Goal: Task Accomplishment & Management: Use online tool/utility

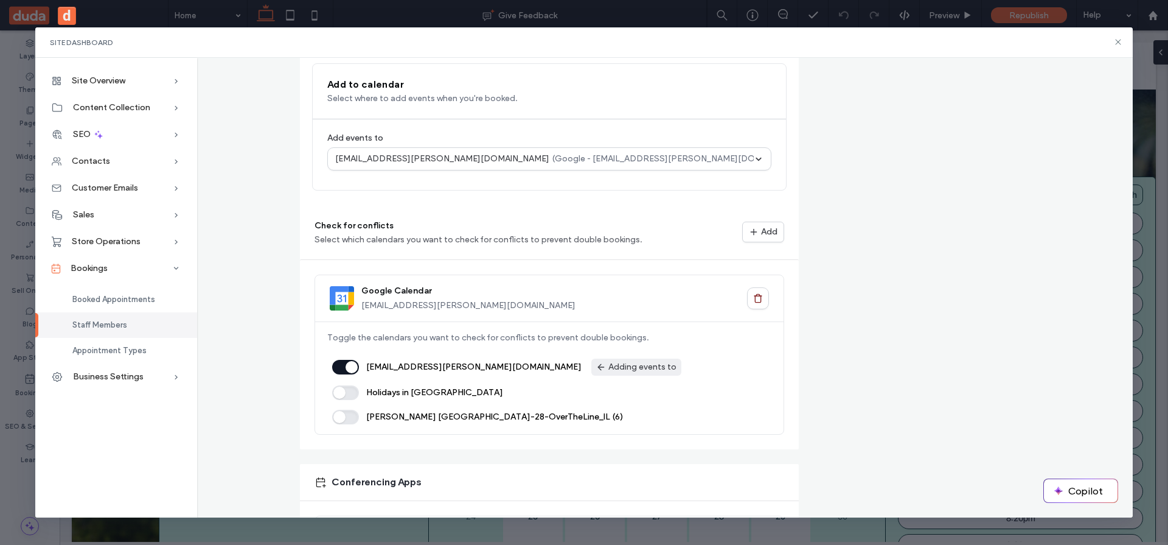
scroll to position [688, 0]
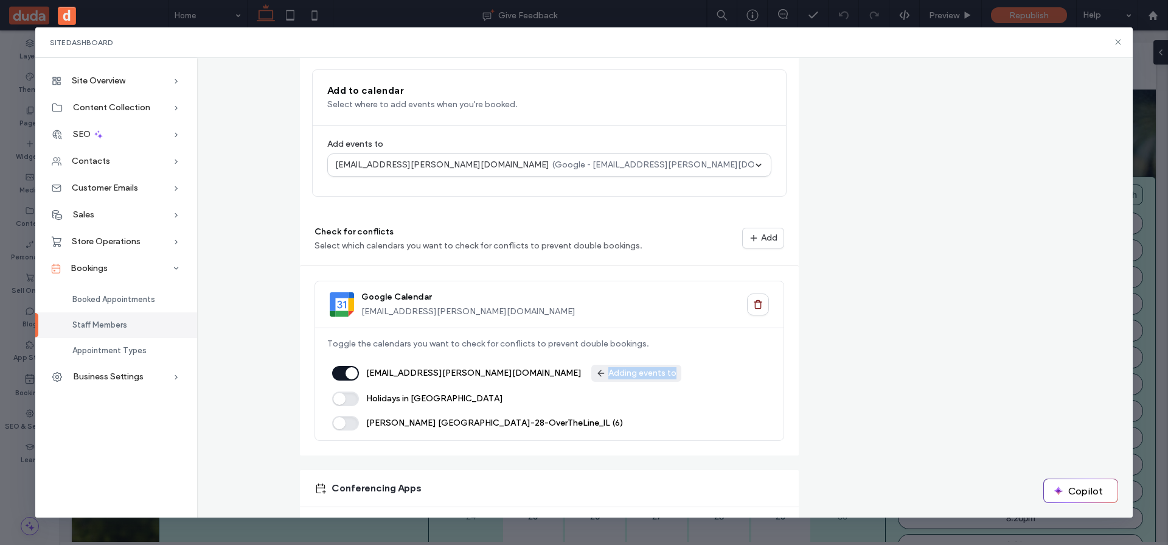
drag, startPoint x: 473, startPoint y: 371, endPoint x: 539, endPoint y: 370, distance: 66.3
click at [591, 370] on span "Adding events to" at bounding box center [636, 373] width 90 height 17
click at [758, 246] on button "Add" at bounding box center [763, 238] width 42 height 21
drag, startPoint x: 696, startPoint y: 223, endPoint x: 682, endPoint y: 241, distance: 22.5
click at [696, 223] on div "Check for conflicts Select which calendars you want to check for conflicts to p…" at bounding box center [549, 238] width 499 height 55
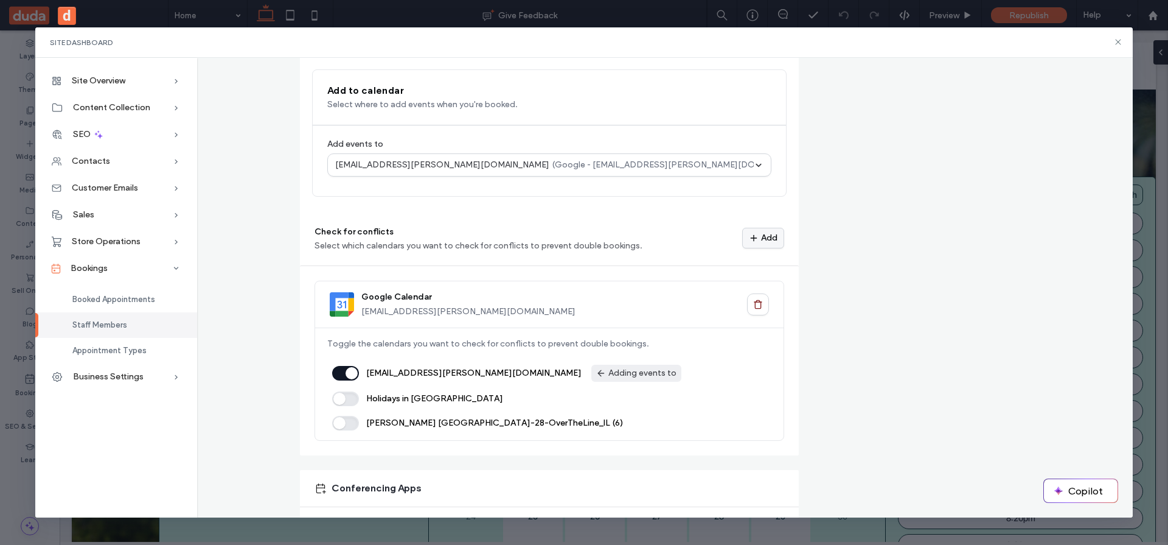
click at [759, 233] on button "Add" at bounding box center [763, 238] width 42 height 21
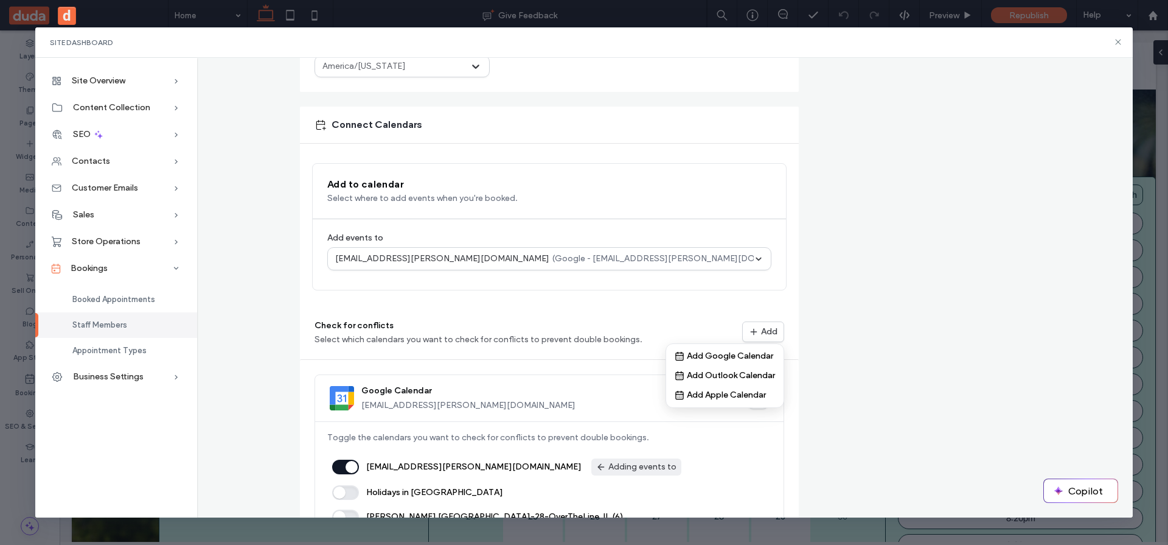
scroll to position [595, 0]
click at [486, 131] on div "Connect Calendars" at bounding box center [549, 124] width 499 height 37
click at [256, 212] on div "**********" at bounding box center [665, 118] width 917 height 1252
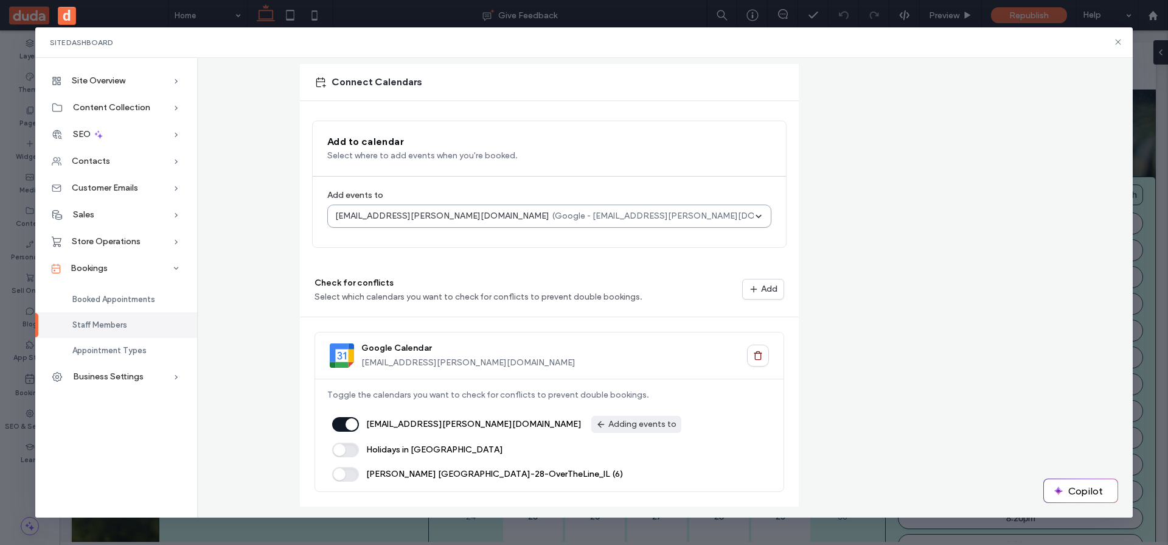
scroll to position [635, 0]
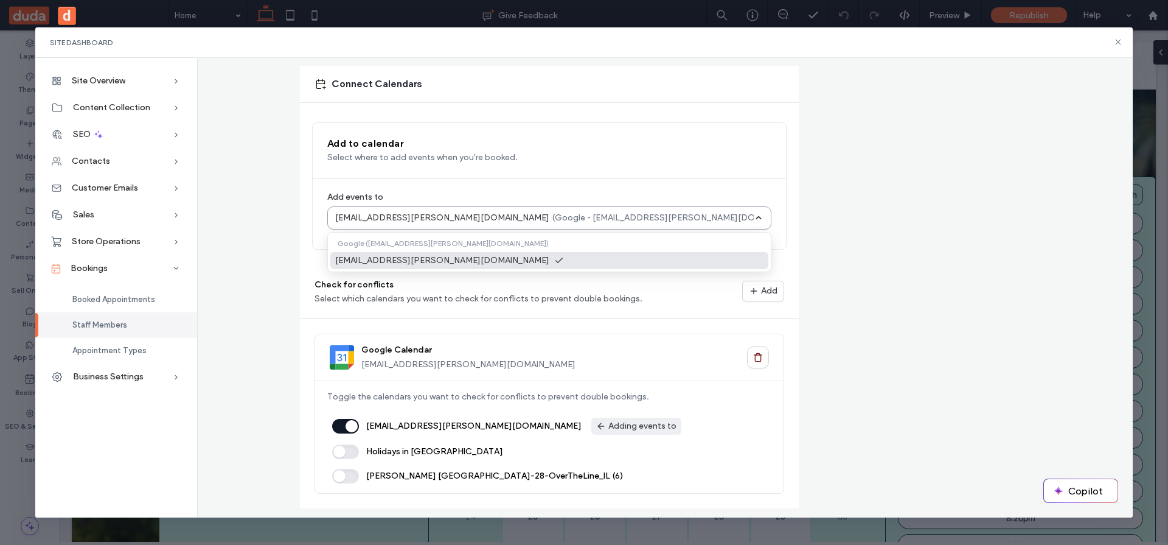
click at [552, 222] on p "(Google - [EMAIL_ADDRESS][PERSON_NAME][DOMAIN_NAME])" at bounding box center [681, 218] width 258 height 12
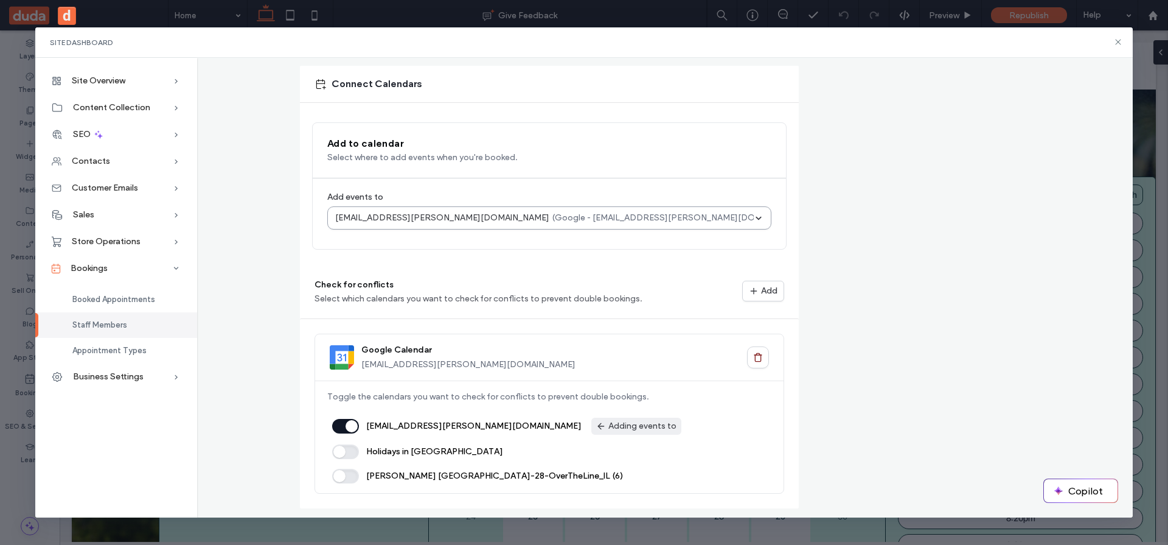
click at [552, 221] on p "(Google - [EMAIL_ADDRESS][PERSON_NAME][DOMAIN_NAME])" at bounding box center [681, 218] width 258 height 12
click at [552, 222] on p "(Google - [EMAIL_ADDRESS][PERSON_NAME][DOMAIN_NAME])" at bounding box center [681, 218] width 258 height 12
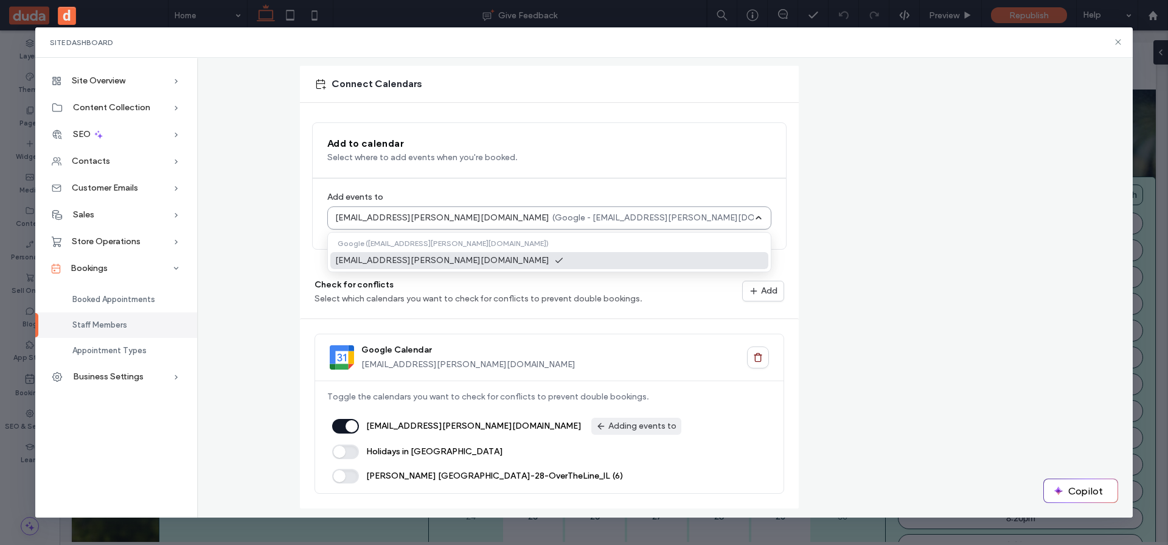
click at [410, 215] on p "[EMAIL_ADDRESS][PERSON_NAME][DOMAIN_NAME]" at bounding box center [442, 218] width 214 height 12
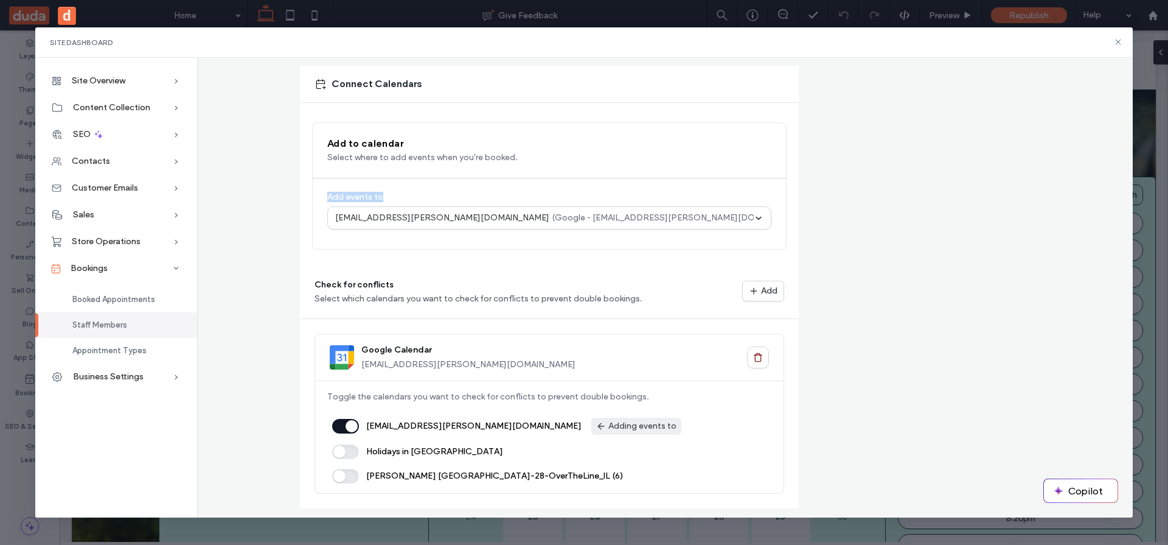
drag, startPoint x: 388, startPoint y: 197, endPoint x: 316, endPoint y: 195, distance: 71.8
click at [316, 195] on div "Add events to [EMAIL_ADDRESS][PERSON_NAME][DOMAIN_NAME] (Google - [EMAIL_ADDRES…" at bounding box center [549, 213] width 473 height 71
click at [372, 194] on label "Add events to" at bounding box center [549, 197] width 444 height 9
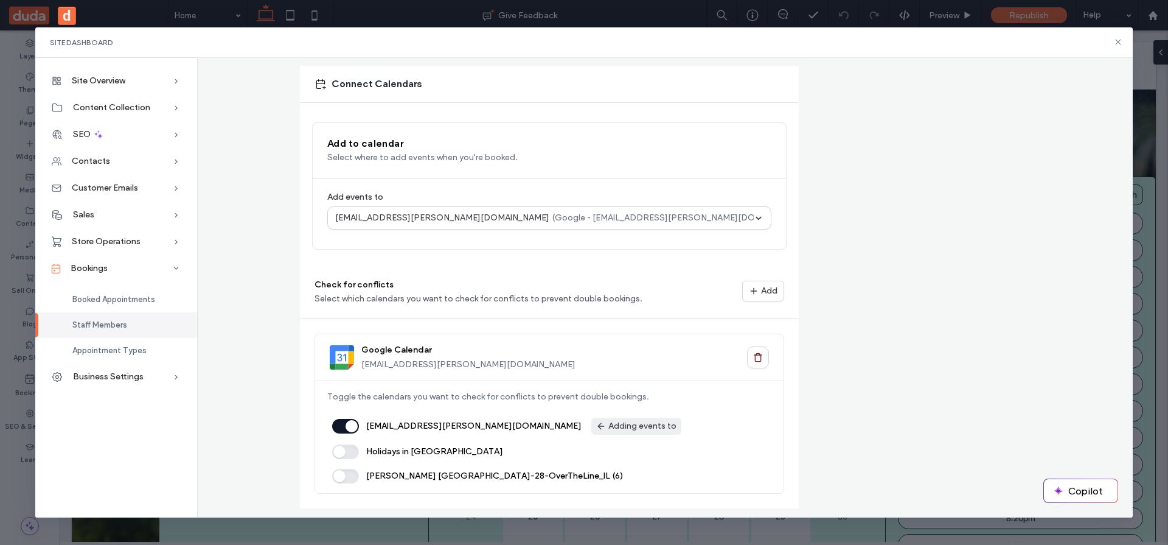
click at [375, 350] on h3 "Google Calendar" at bounding box center [396, 350] width 71 height 12
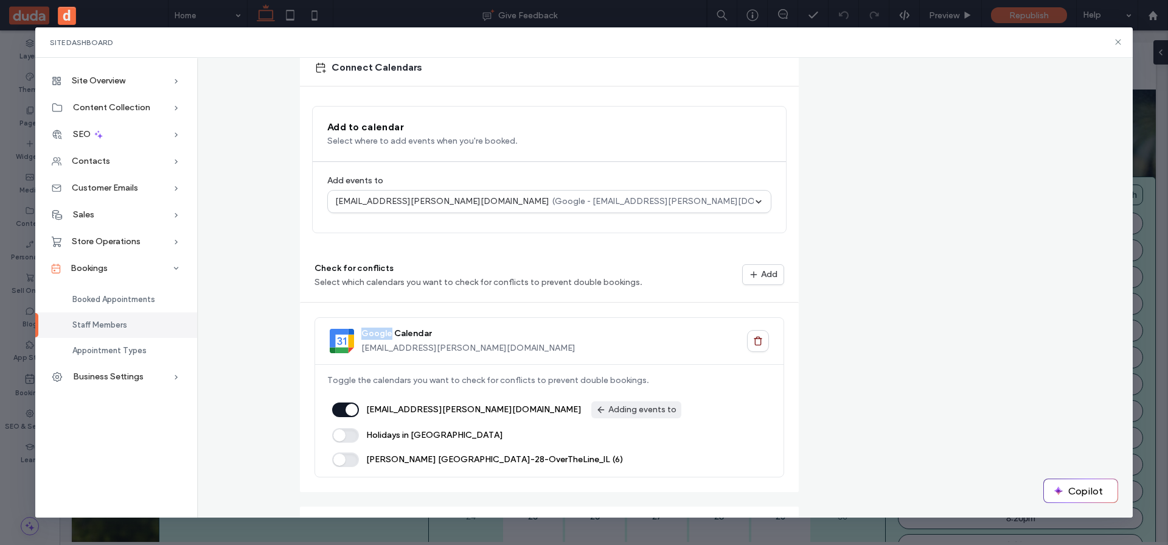
scroll to position [649, 0]
click at [751, 280] on icon "button" at bounding box center [754, 276] width 10 height 10
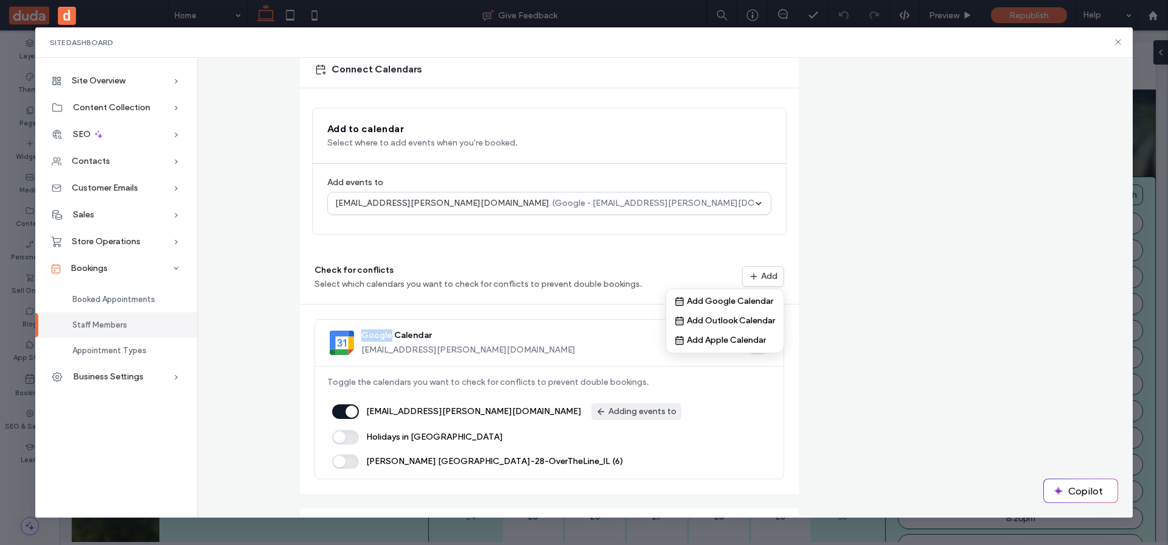
click at [352, 410] on button "button" at bounding box center [345, 411] width 27 height 15
click at [562, 203] on div "[EMAIL_ADDRESS][PERSON_NAME][DOMAIN_NAME] (Google - [EMAIL_ADDRESS][PERSON_NAME…" at bounding box center [544, 210] width 419 height 27
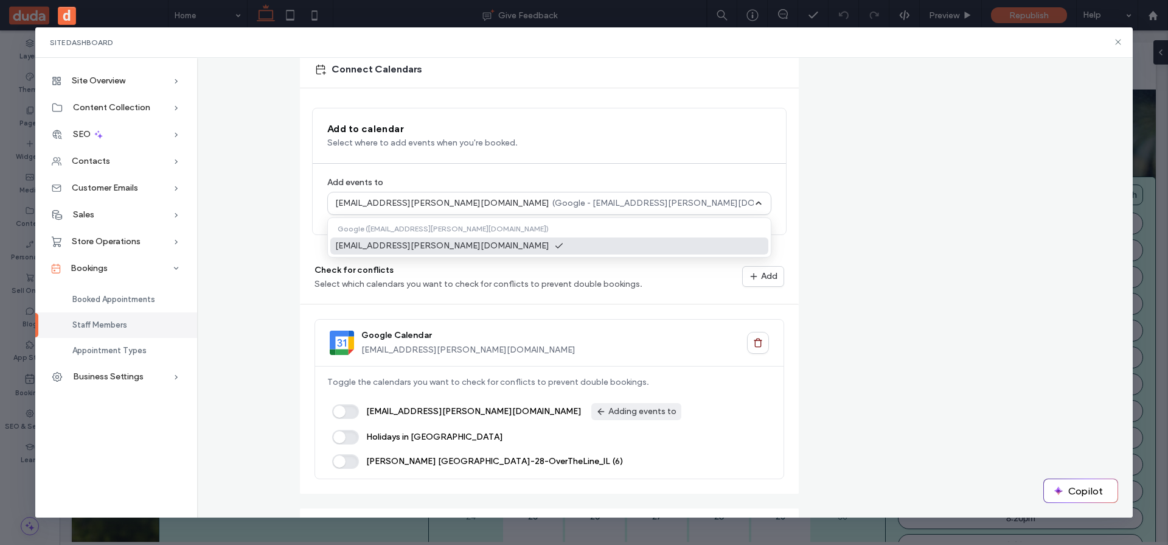
click at [558, 243] on div "[EMAIL_ADDRESS][PERSON_NAME][DOMAIN_NAME]" at bounding box center [549, 245] width 438 height 17
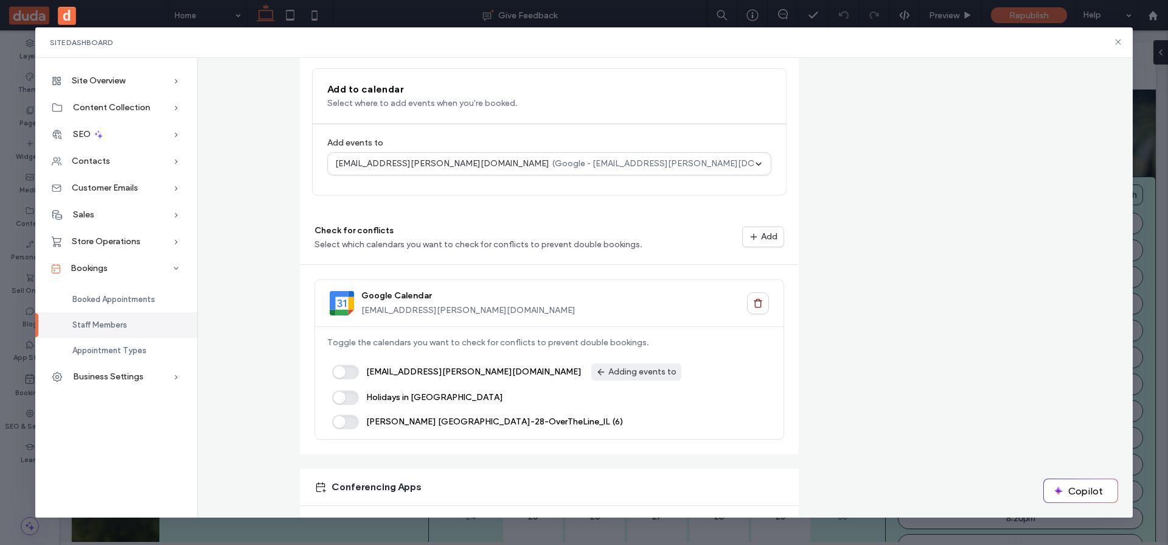
scroll to position [691, 0]
click at [757, 298] on use "button" at bounding box center [758, 301] width 7 height 8
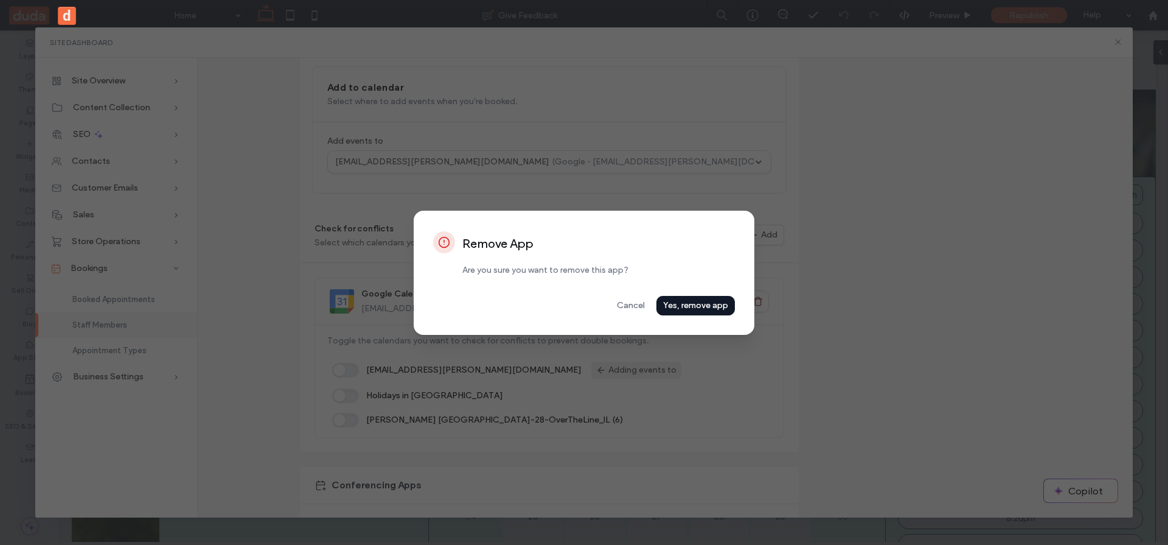
click at [705, 311] on button "Yes, remove app" at bounding box center [696, 305] width 79 height 19
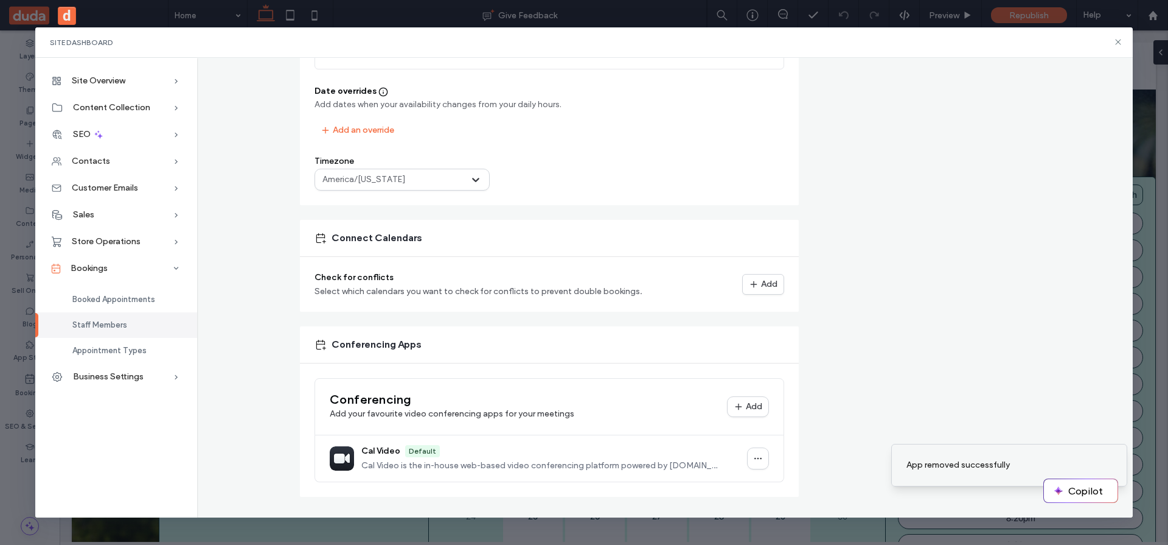
scroll to position [481, 0]
click at [698, 301] on div "Check for conflicts Select which calendars you want to check for conflicts to p…" at bounding box center [549, 284] width 499 height 55
click at [0, 0] on div "Add" at bounding box center [0, 0] width 0 height 0
click at [0, 0] on div "Add Google Calendar" at bounding box center [0, 0] width 0 height 0
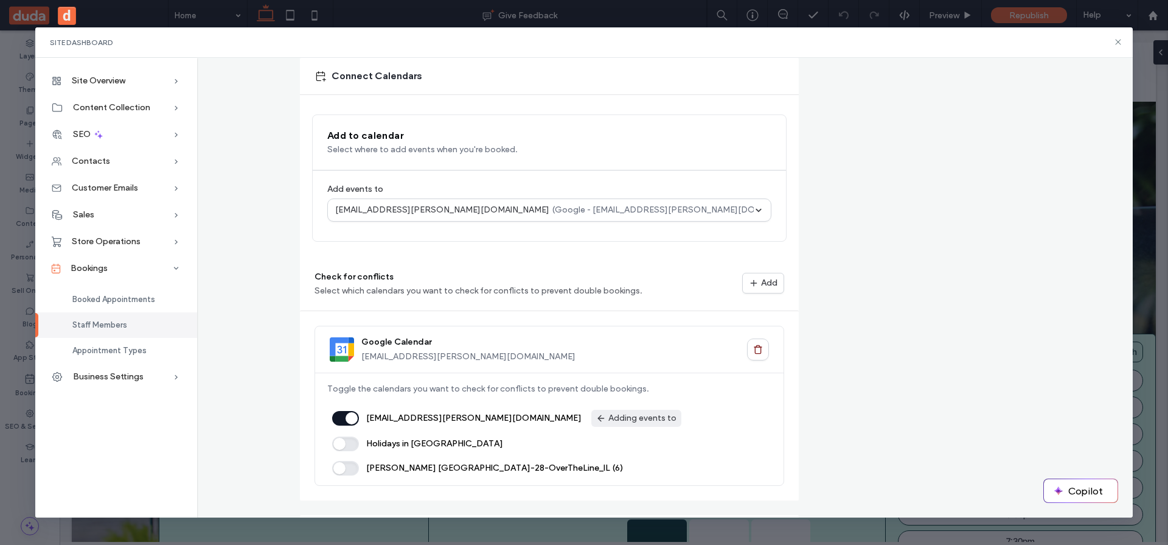
scroll to position [643, 0]
click at [0, 0] on div "Add" at bounding box center [0, 0] width 0 height 0
